Goal: Information Seeking & Learning: Learn about a topic

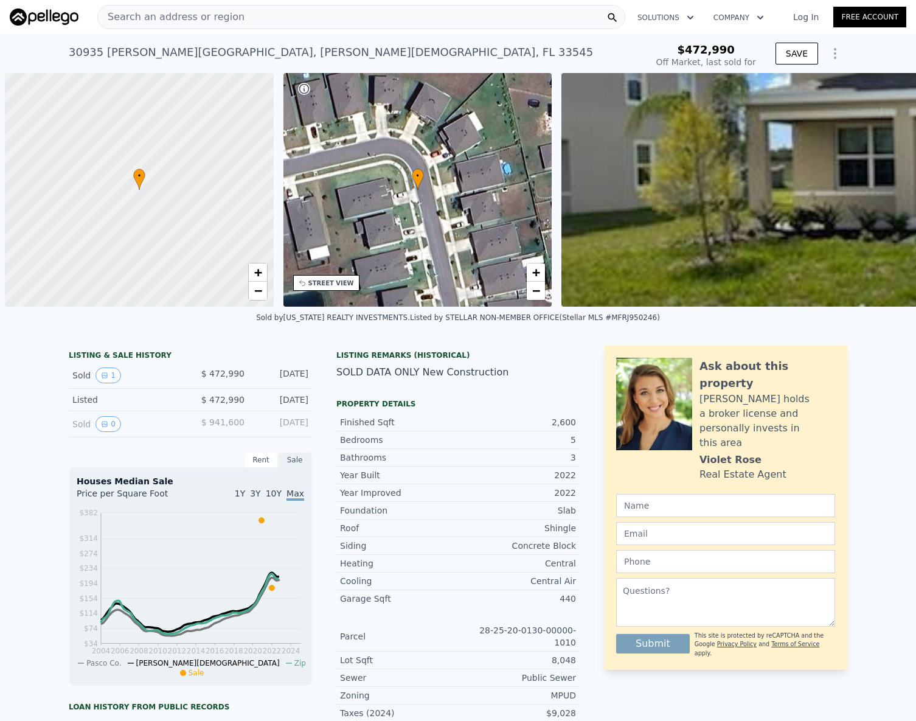
click at [802, 15] on link "Log In" at bounding box center [805, 17] width 55 height 12
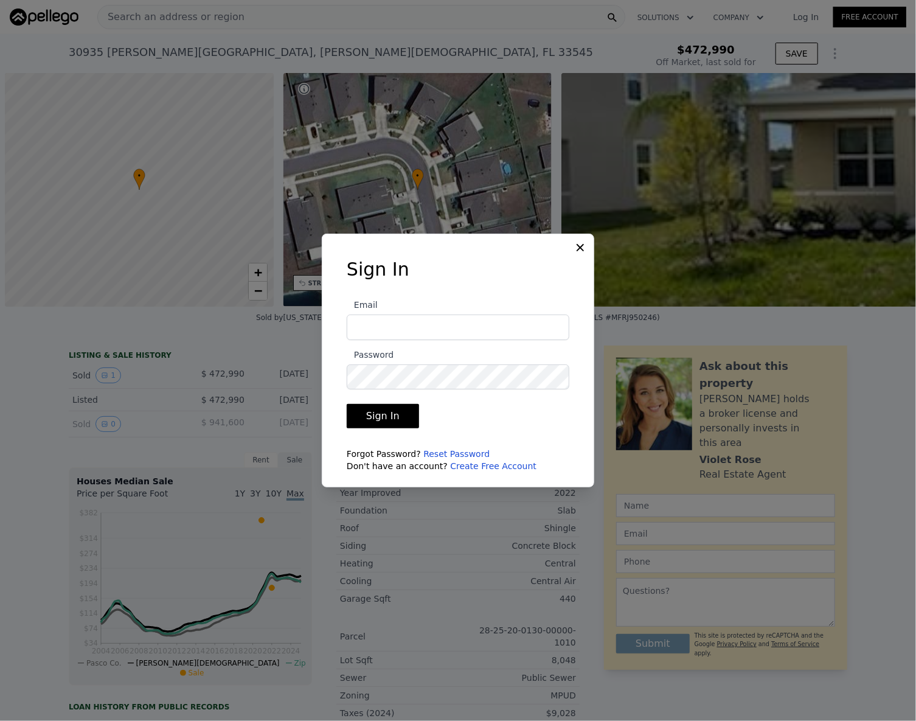
scroll to position [0, 5]
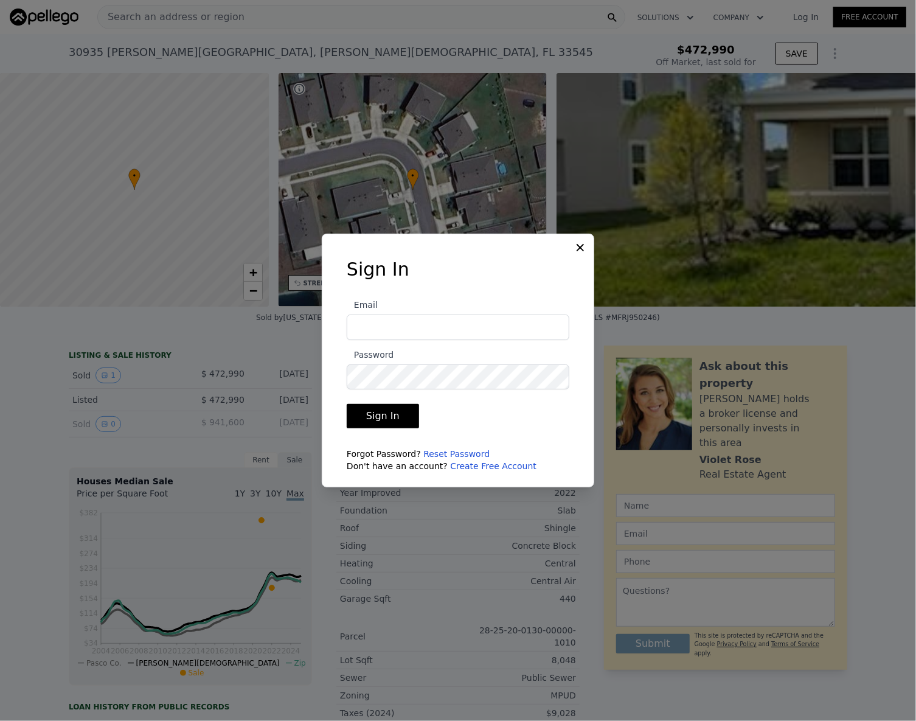
type input "$ 574,000"
type input "$ 37,556"
type input "[EMAIL_ADDRESS][DOMAIN_NAME]"
click at [386, 411] on button "Sign In" at bounding box center [383, 416] width 72 height 24
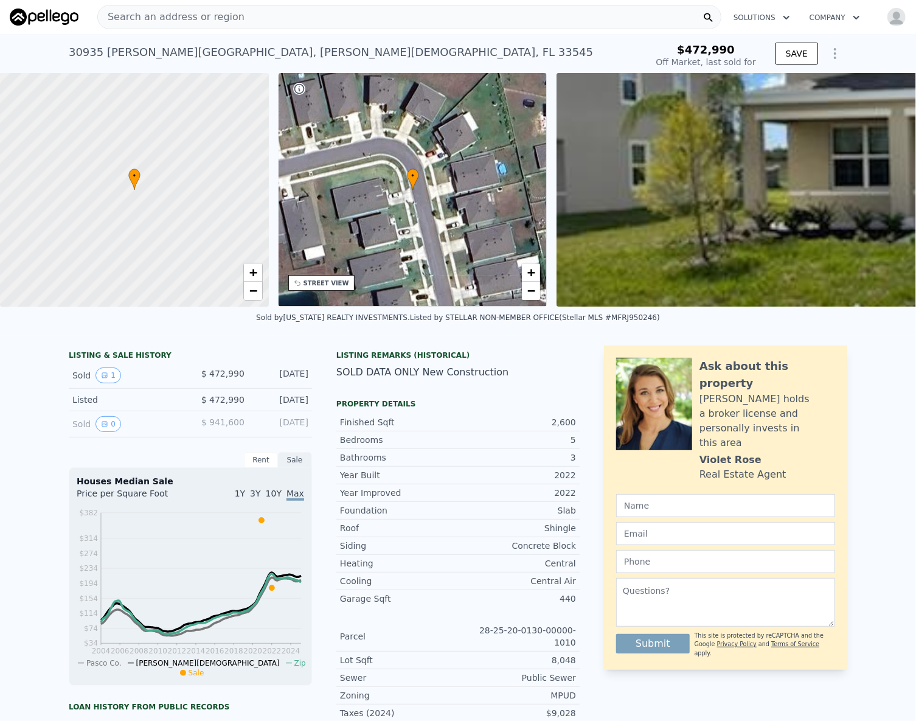
click at [158, 15] on span "Search an address or region" at bounding box center [171, 17] width 147 height 15
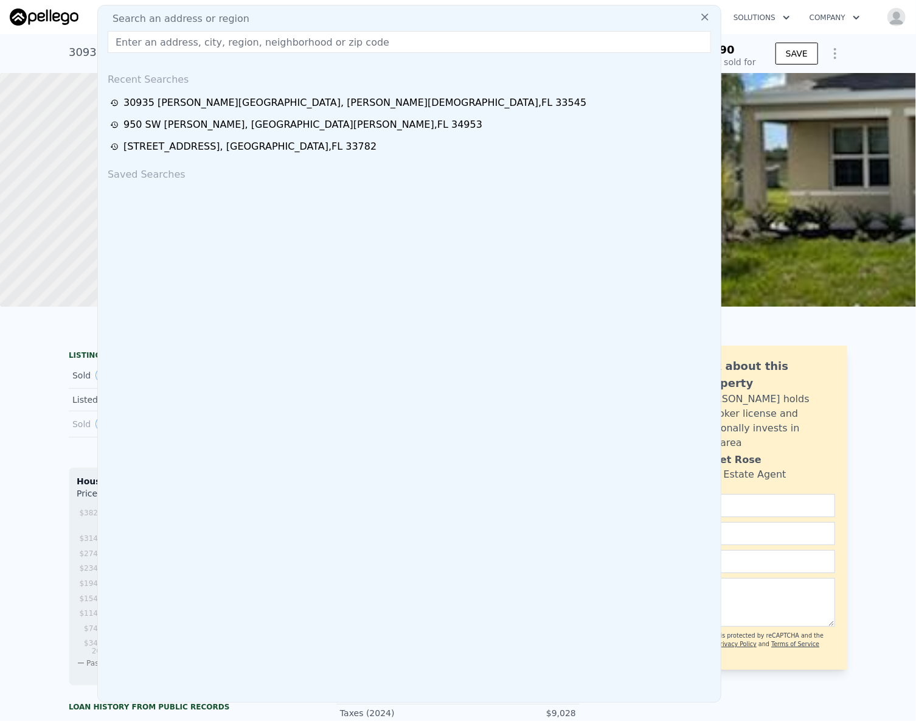
click at [154, 55] on div "Search an address or region Recent Searches 30935 Penny Surf Loop , Wesley Chap…" at bounding box center [409, 354] width 624 height 698
paste input "6224 S 40th Pl, Phoenix, AZ 85042"
click at [170, 46] on input "6224 S 40th Pl, Phoenix, AZ 85042" at bounding box center [409, 42] width 603 height 22
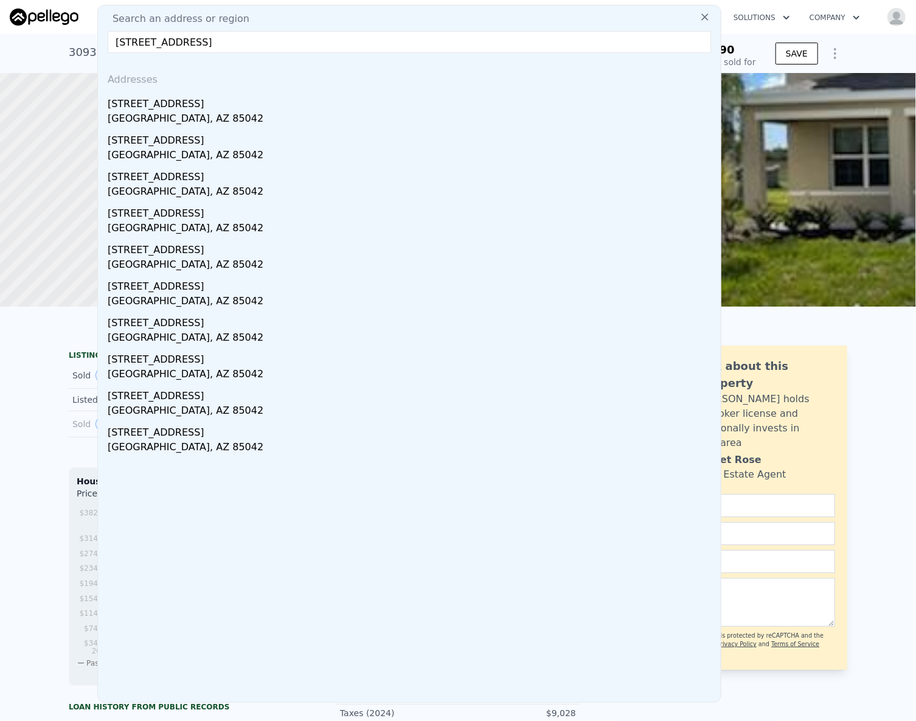
type input "6224 S 40th Pl, Phoenix, AZ 85042"
click at [156, 89] on div "Addresses" at bounding box center [409, 77] width 613 height 29
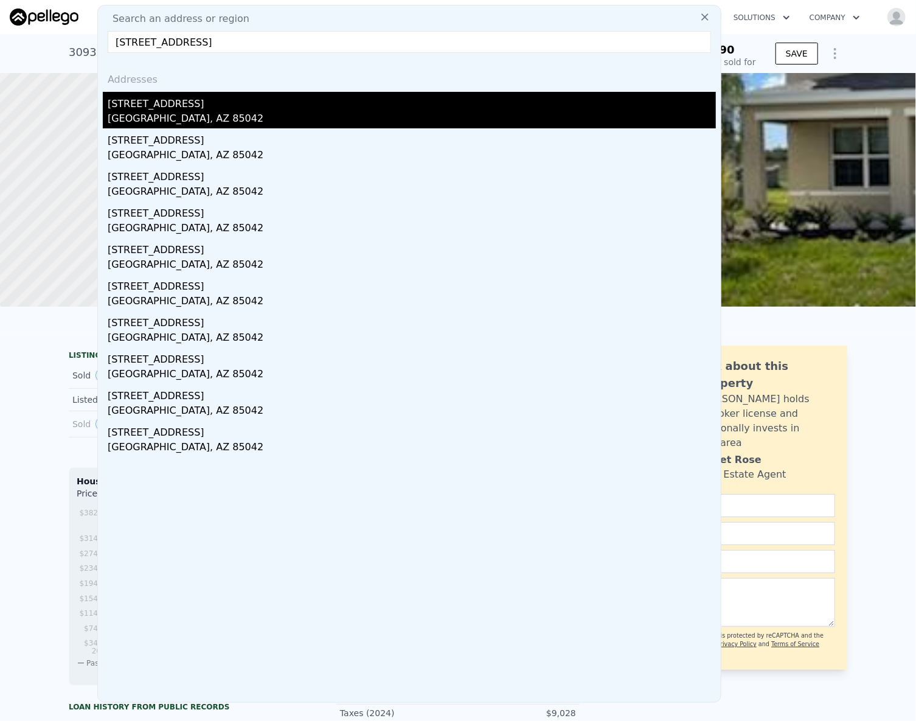
click at [155, 116] on div "Phoenix, AZ 85042" at bounding box center [412, 119] width 608 height 17
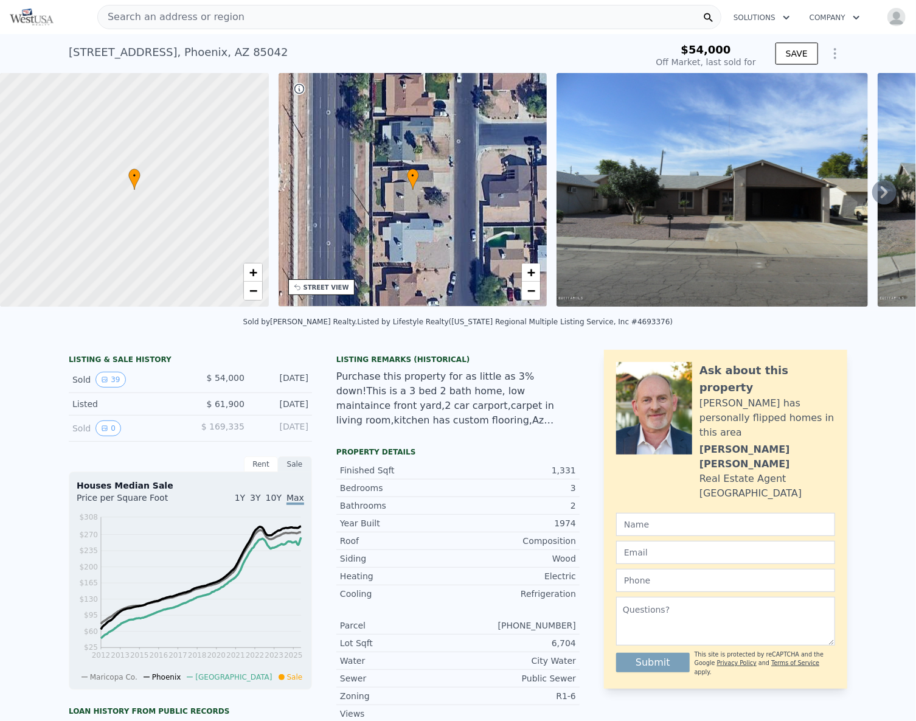
click at [165, 18] on span "Search an address or region" at bounding box center [171, 17] width 147 height 15
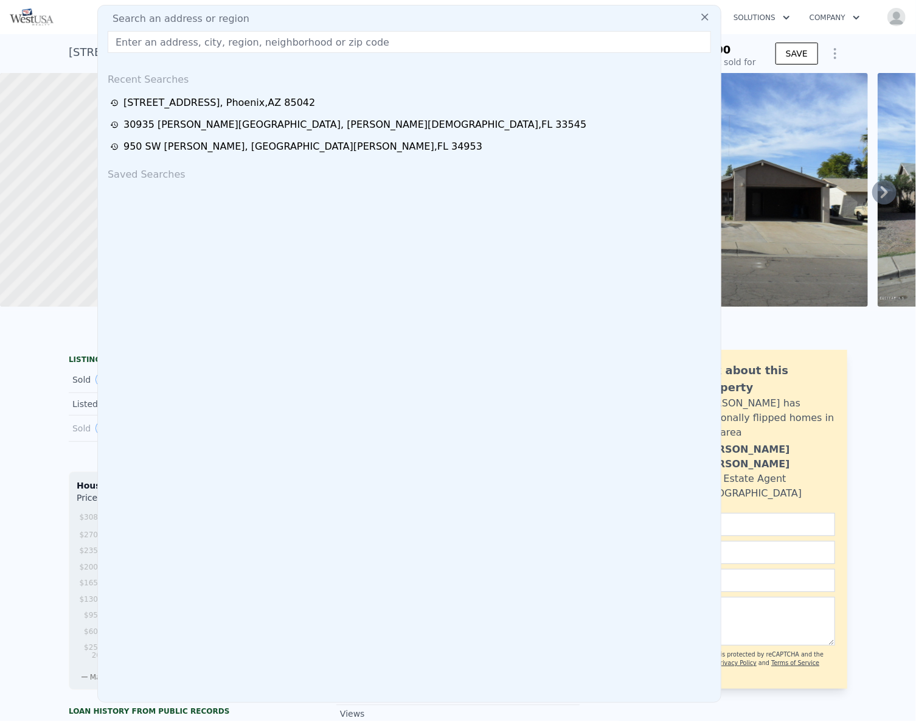
click at [165, 18] on span "Search an address or region" at bounding box center [176, 19] width 147 height 15
drag, startPoint x: 165, startPoint y: 18, endPoint x: 156, endPoint y: 38, distance: 21.2
paste input "6907 W Wilshire Dr, Phoenix, AZ 85035"
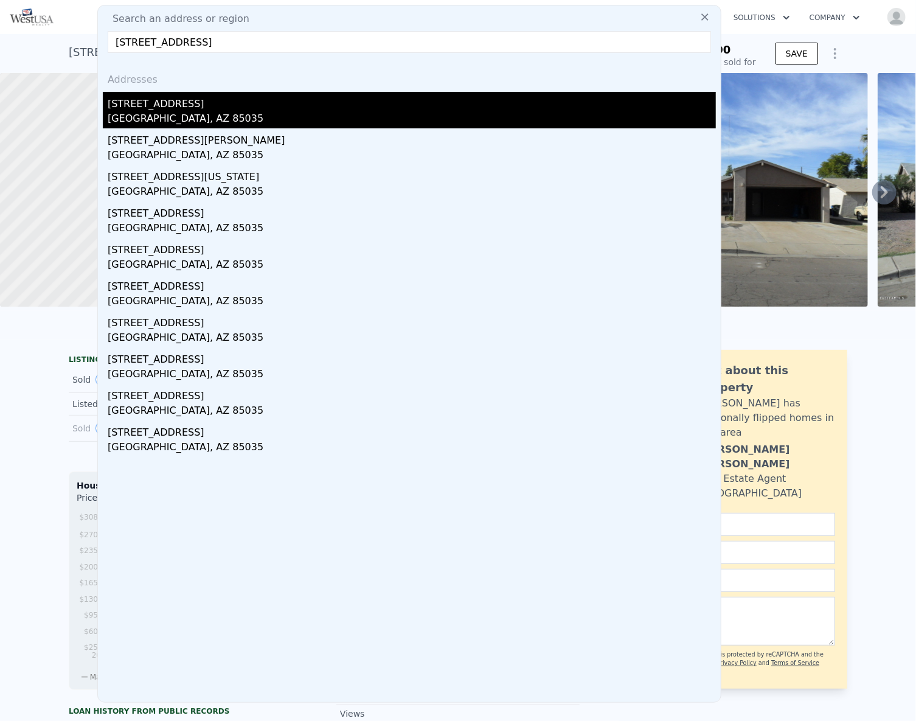
type input "6907 W Wilshire Dr, Phoenix, AZ 85035"
click at [153, 109] on div "6907 W Wilshire Dr" at bounding box center [412, 101] width 608 height 19
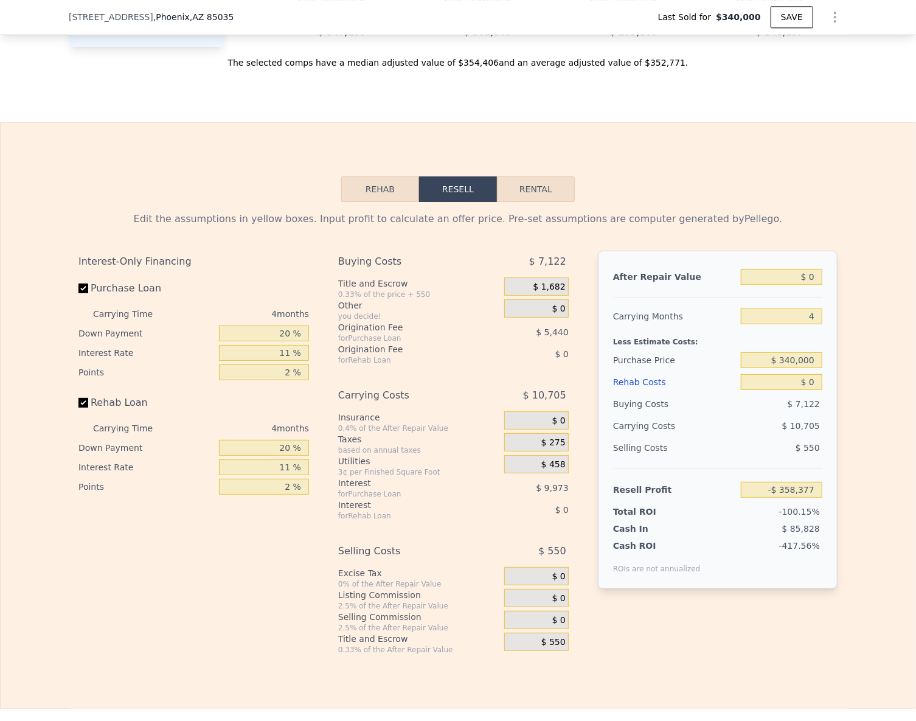
scroll to position [1225, 0]
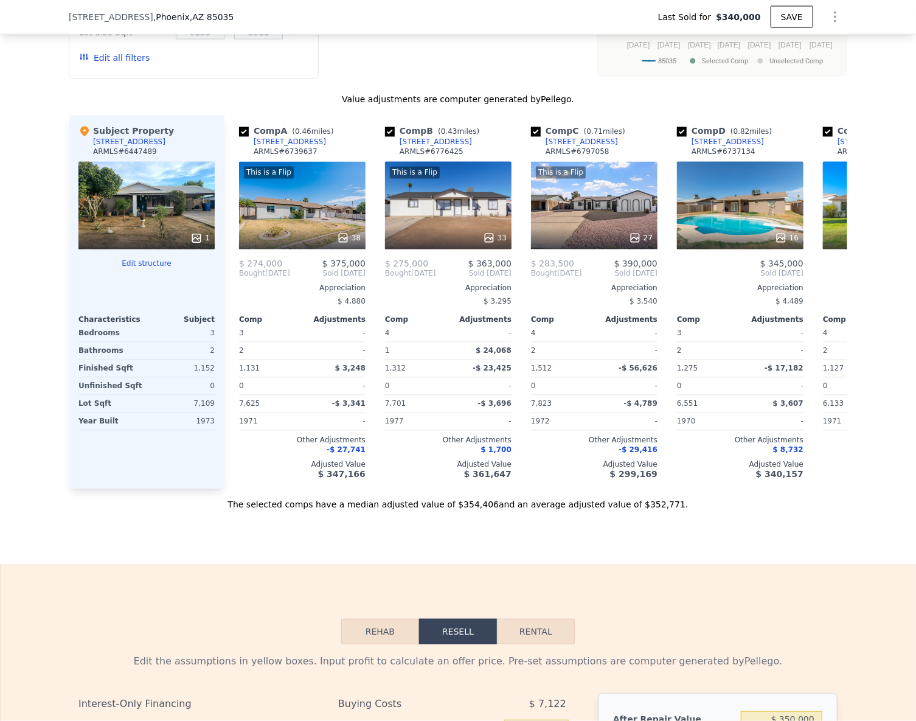
type input "$ 350,000"
type input "-$ 27,510"
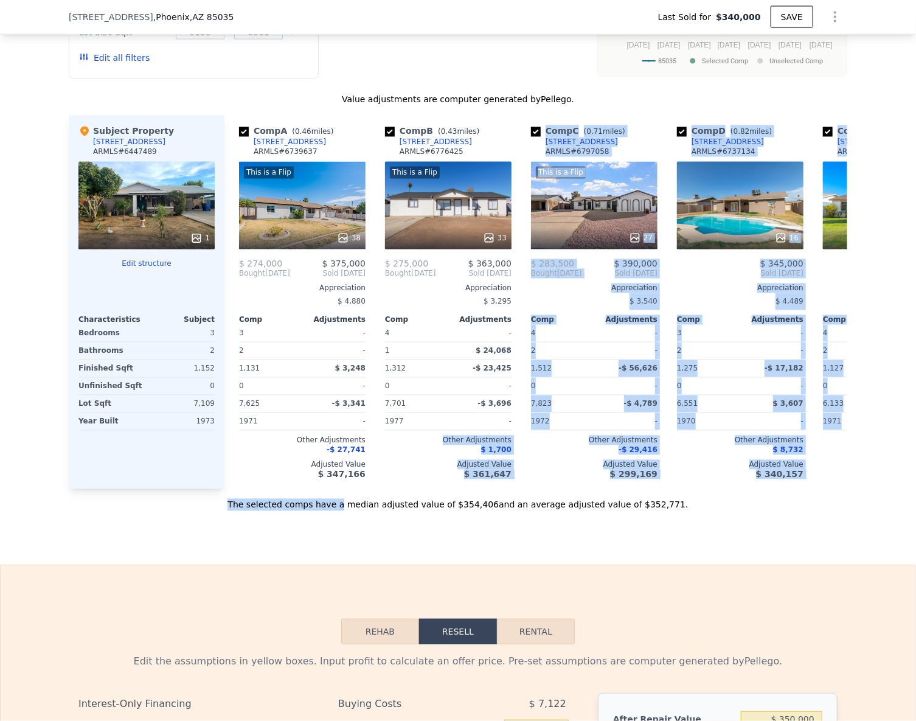
scroll to position [1170, 0]
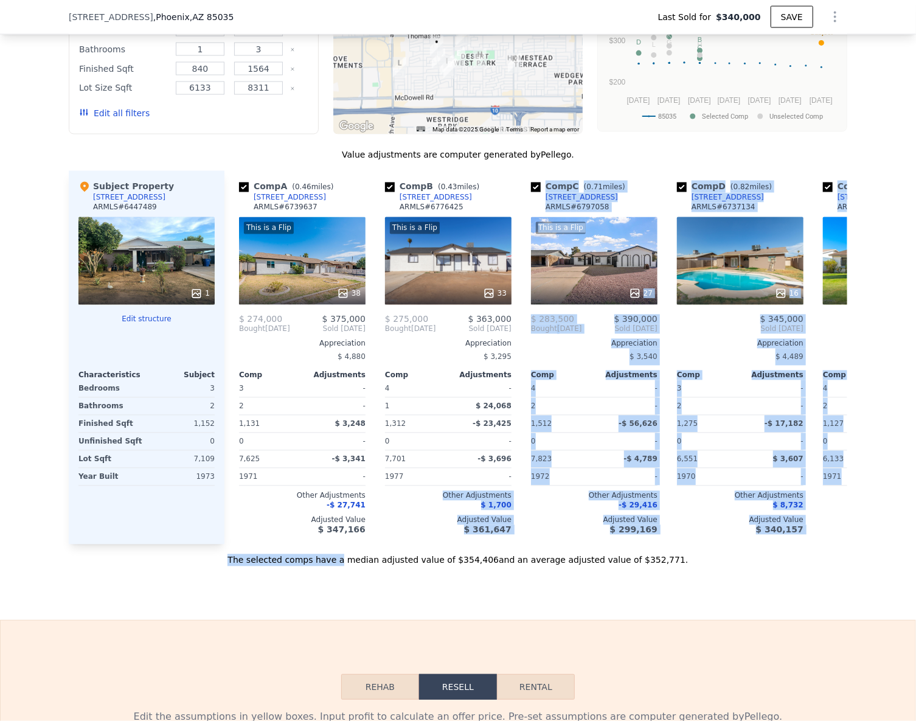
click at [375, 504] on div "Value adjustments are computer generated by Pellego . Subject Property 6907 W W…" at bounding box center [458, 357] width 778 height 417
click at [218, 601] on div "Sale Comps Rental Comps We found 12 sales that match your search Listings provi…" at bounding box center [458, 213] width 916 height 813
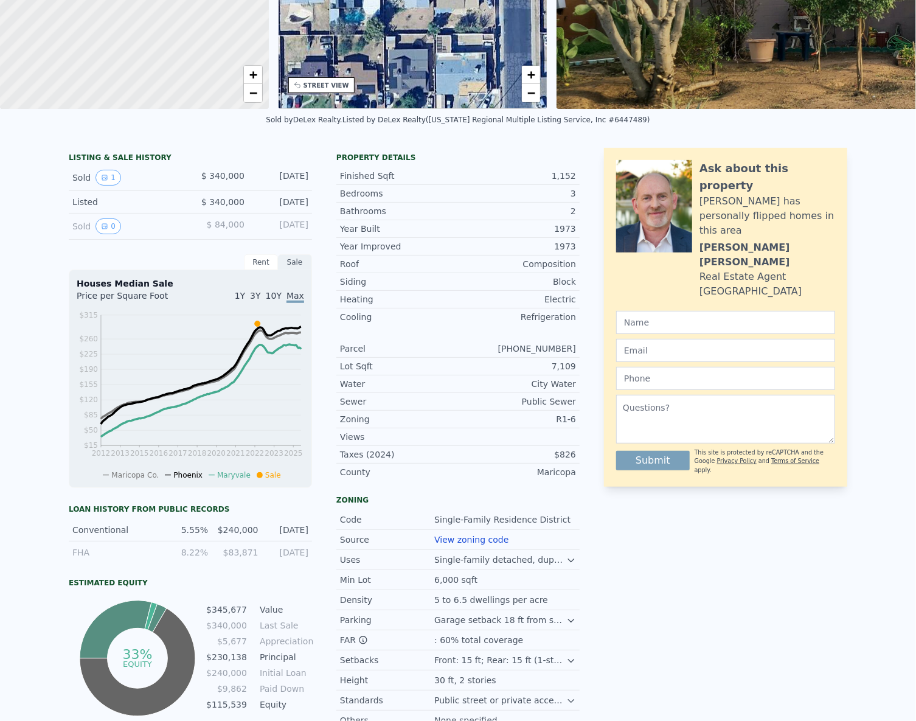
scroll to position [0, 0]
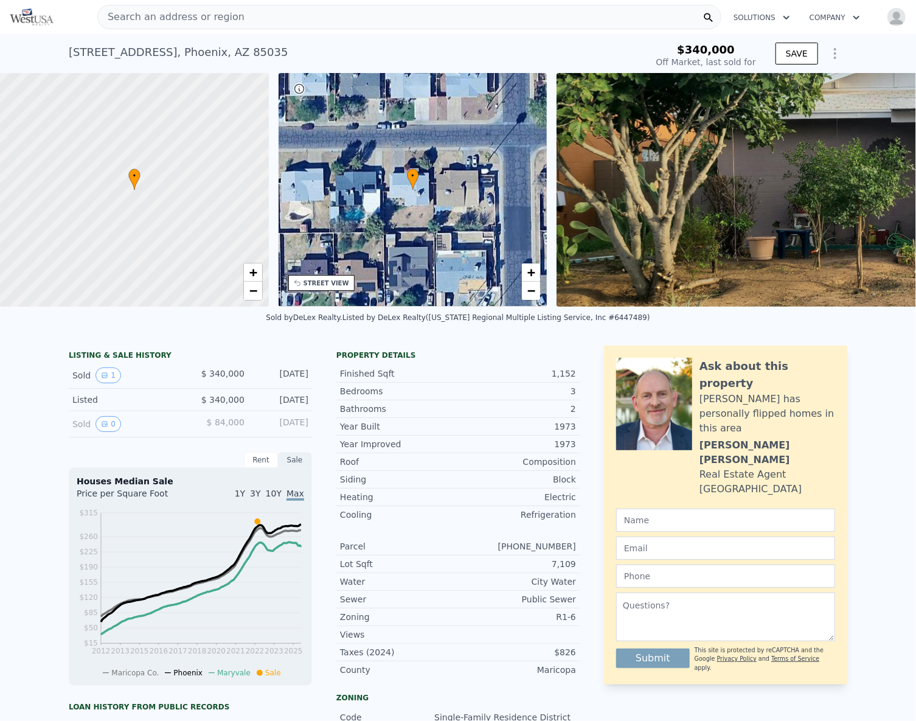
click at [162, 24] on div "Search an address or region" at bounding box center [171, 16] width 147 height 23
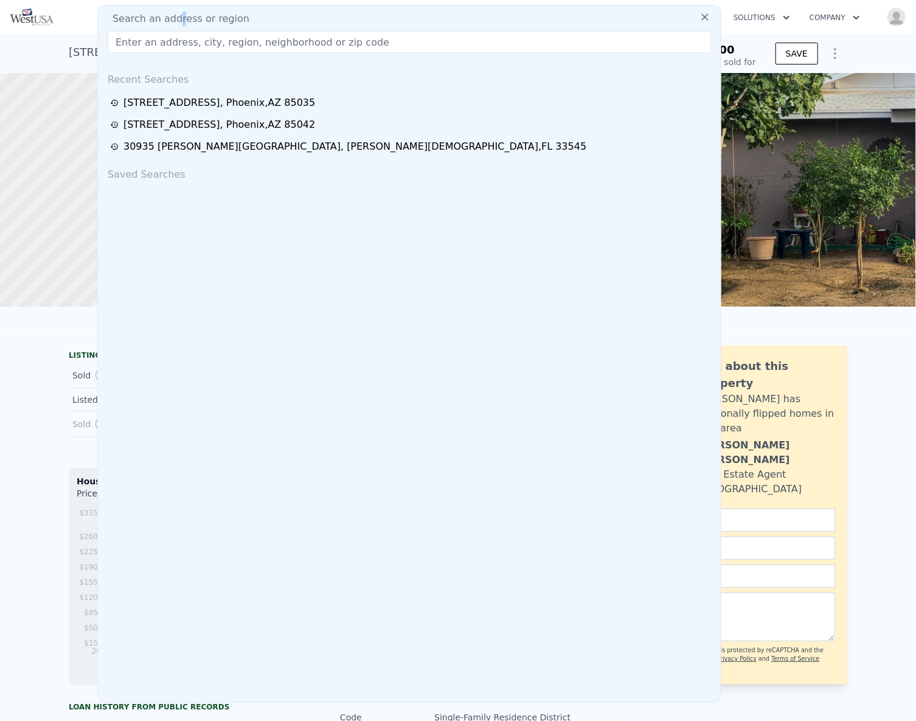
click at [176, 16] on span "Search an address or region" at bounding box center [176, 19] width 147 height 15
click at [166, 33] on input "text" at bounding box center [409, 42] width 603 height 22
paste input "617 Circle Ave, Round Rock, TX 78664"
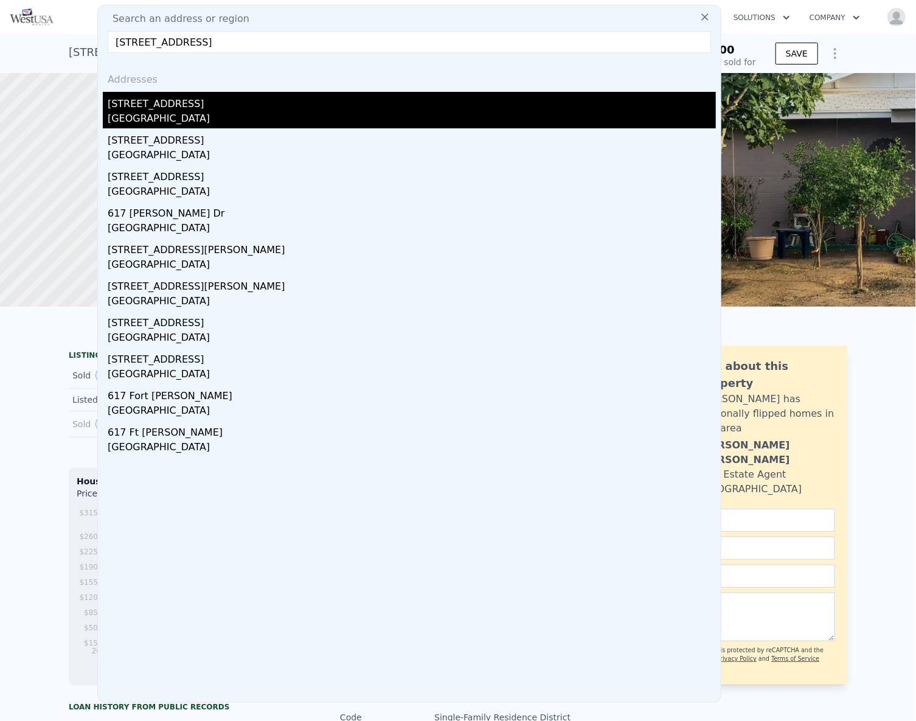
type input "617 Circle Ave, Round Rock, TX 78664"
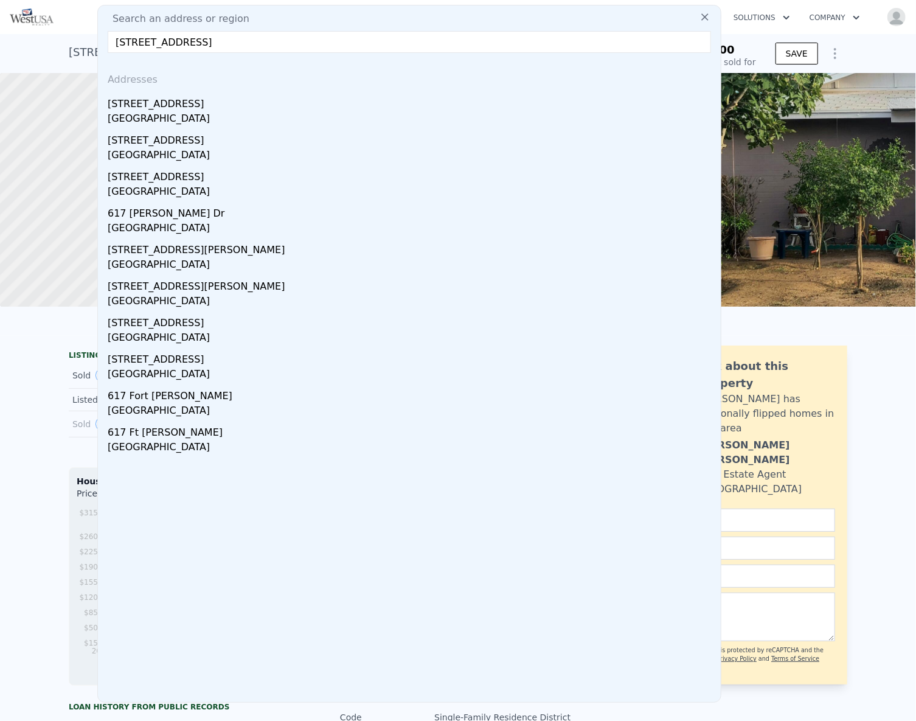
drag, startPoint x: 209, startPoint y: 108, endPoint x: 234, endPoint y: 86, distance: 32.8
click at [209, 108] on div "617 Circle Ave" at bounding box center [412, 101] width 608 height 19
